Goal: Navigation & Orientation: Find specific page/section

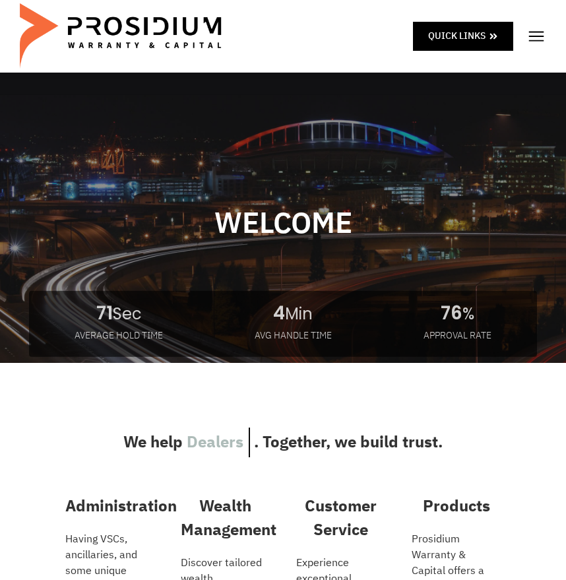
click at [537, 36] on img at bounding box center [537, 36] width 20 height 20
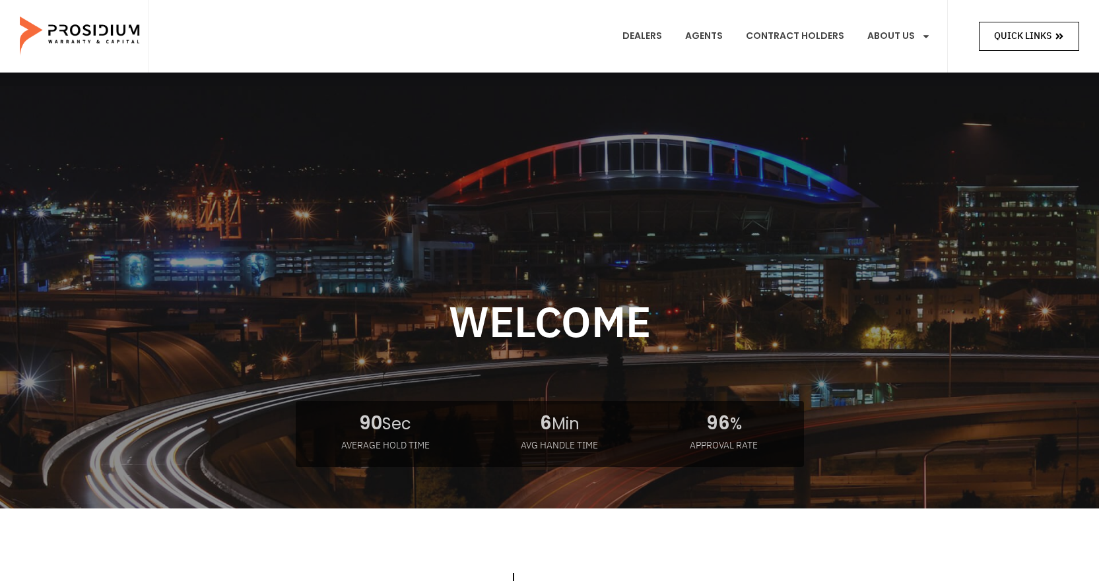
click at [565, 39] on icon at bounding box center [1059, 37] width 7 height 6
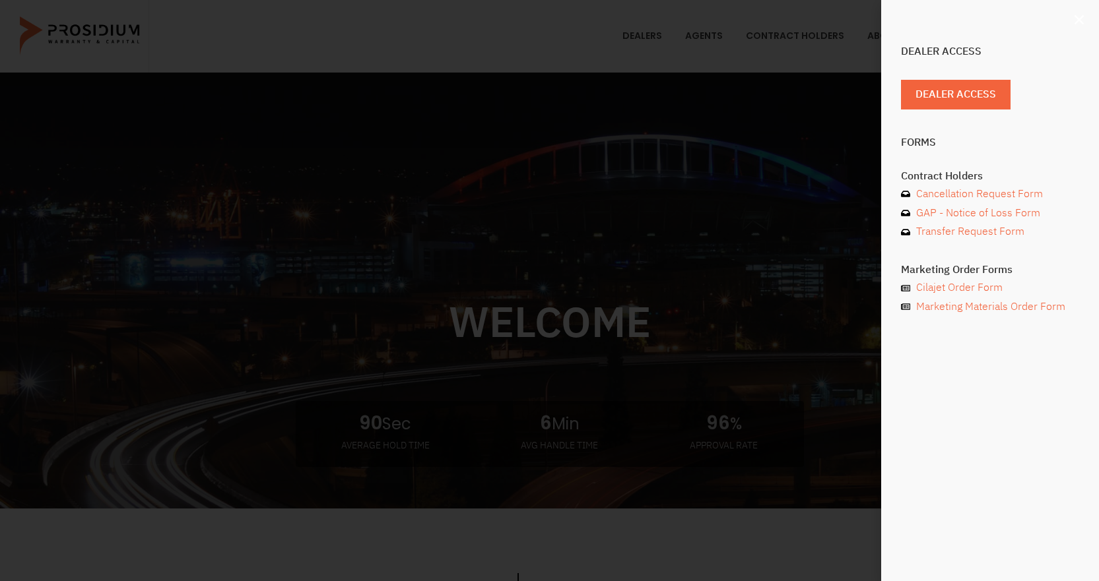
drag, startPoint x: 1078, startPoint y: 22, endPoint x: 1066, endPoint y: 6, distance: 19.8
click at [565, 21] on icon "Close" at bounding box center [1078, 19] width 13 height 13
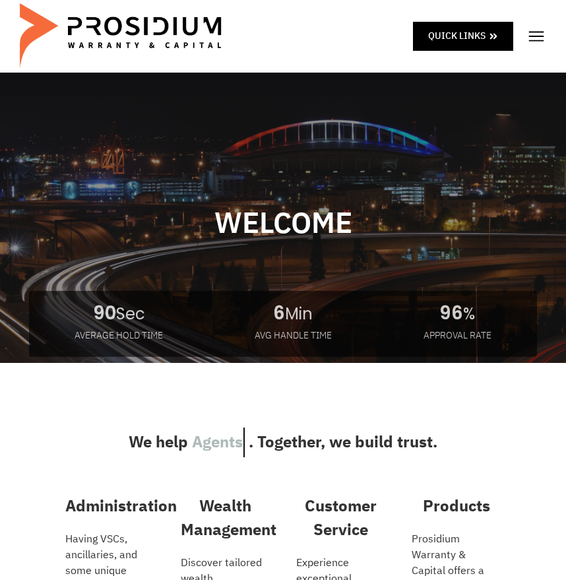
click at [447, 0] on div "Quick Links" at bounding box center [283, 36] width 527 height 73
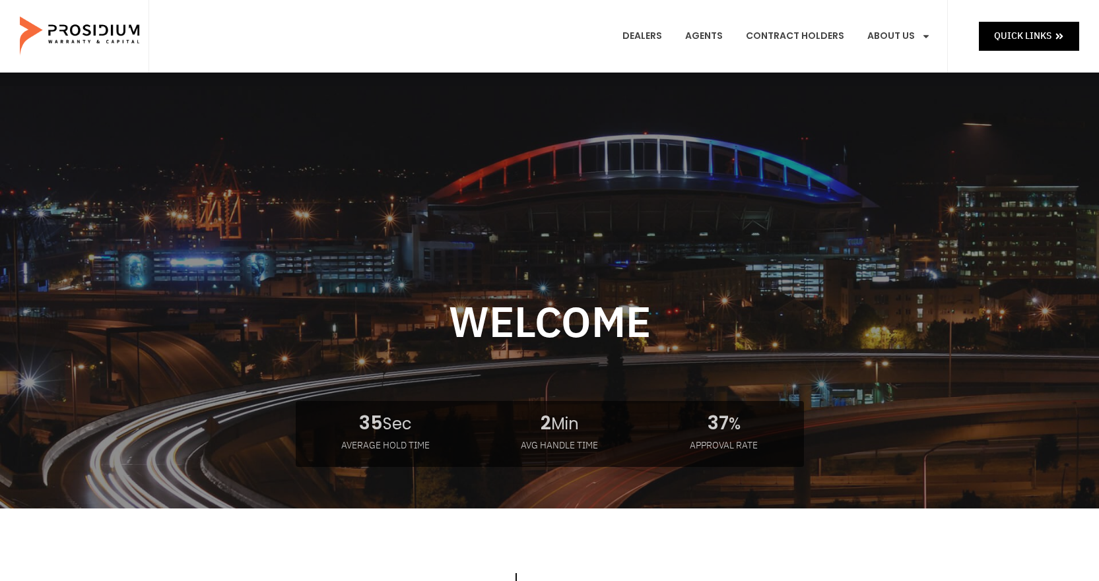
click at [565, 40] on e-page-transition at bounding box center [549, 290] width 1099 height 581
click at [565, 38] on span "Quick Links" at bounding box center [1022, 36] width 57 height 16
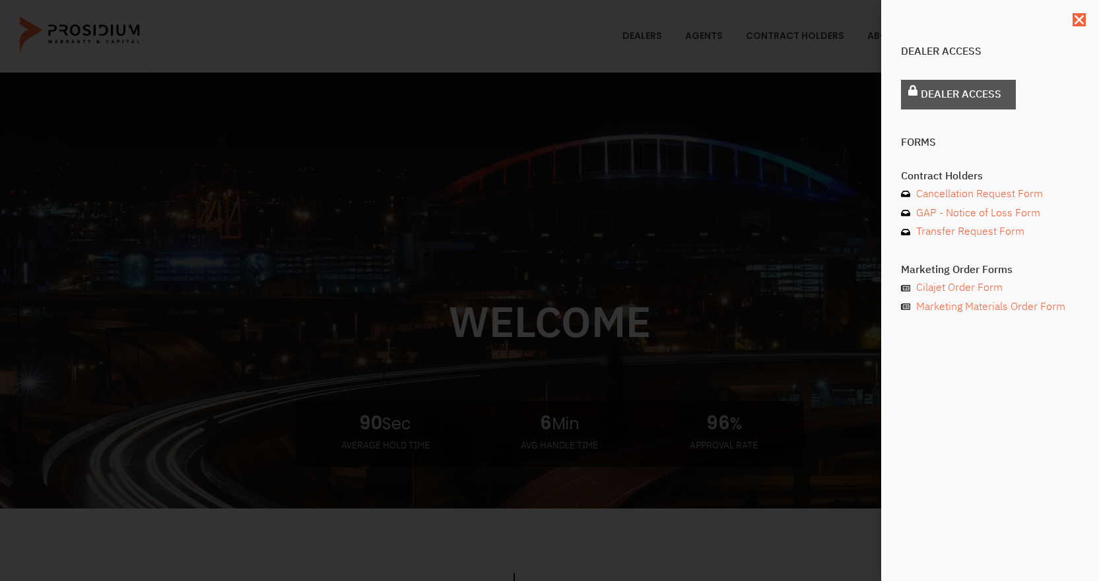
click at [565, 101] on span "Dealer Access" at bounding box center [960, 94] width 81 height 19
